Goal: Task Accomplishment & Management: Complete application form

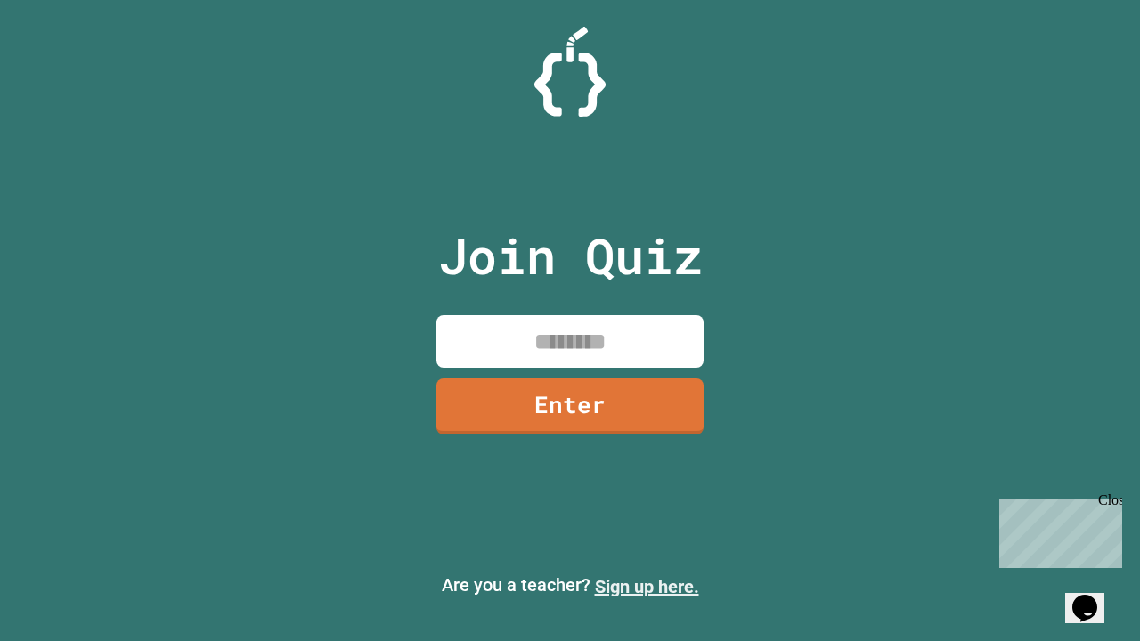
click at [647, 587] on link "Sign up here." at bounding box center [647, 586] width 104 height 21
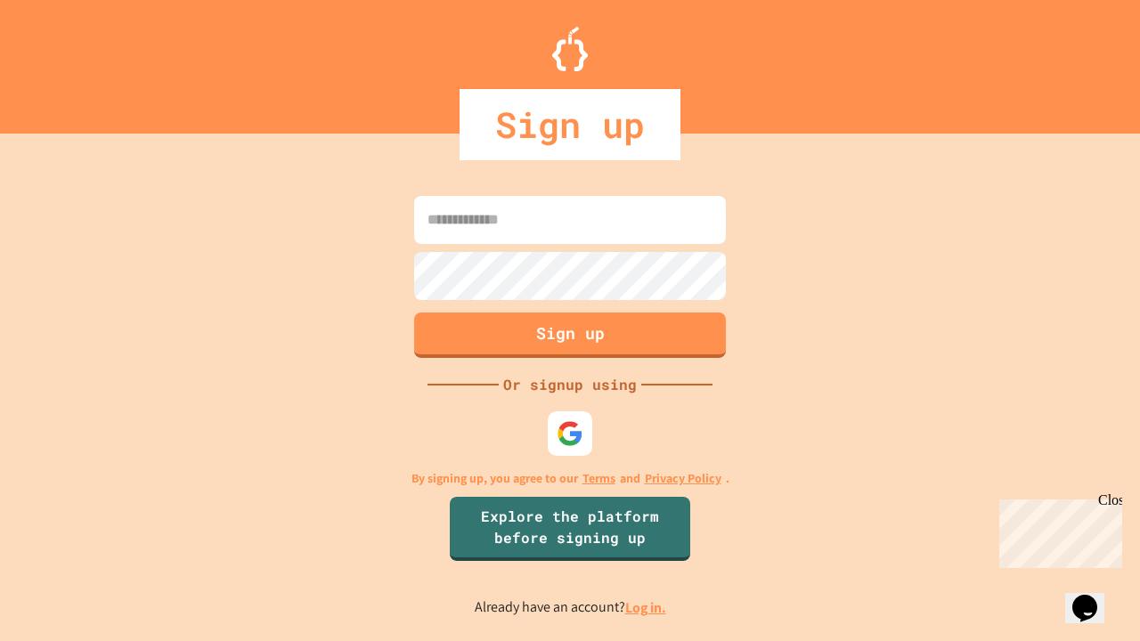
click at [647, 607] on link "Log in." at bounding box center [645, 608] width 41 height 19
